Goal: Navigation & Orientation: Find specific page/section

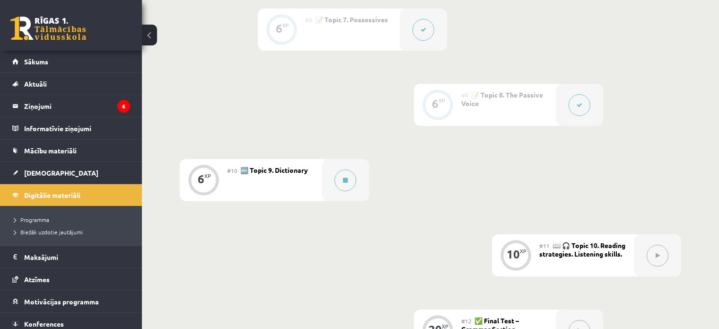
scroll to position [801, 0]
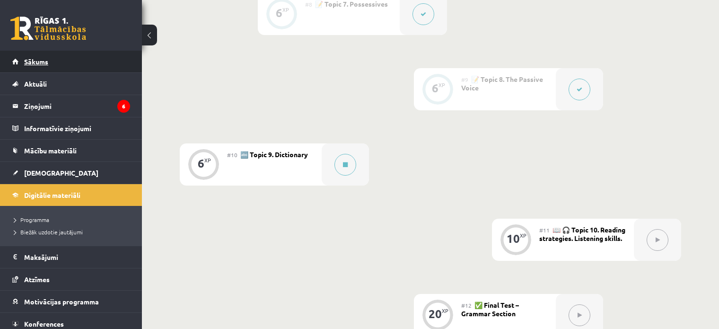
click at [60, 61] on link "Sākums" at bounding box center [71, 62] width 118 height 22
